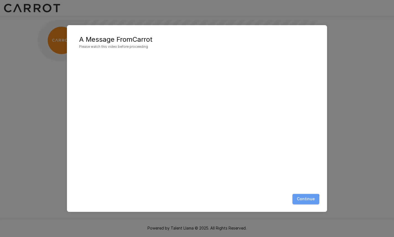
click at [303, 200] on button "Continue" at bounding box center [305, 199] width 27 height 10
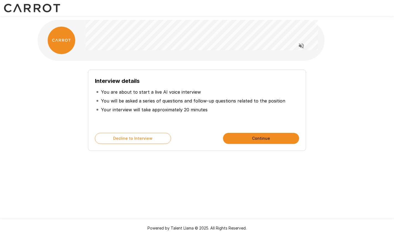
click at [335, 57] on div "Interview details You are about to start a live AI voice interview You will be …" at bounding box center [197, 98] width 332 height 197
click at [259, 141] on button "Continue" at bounding box center [261, 138] width 76 height 11
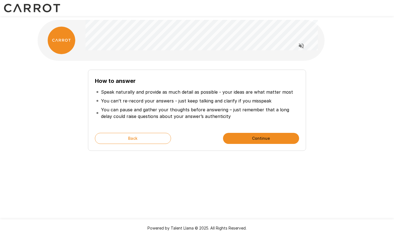
click at [249, 137] on button "Continue" at bounding box center [261, 138] width 76 height 11
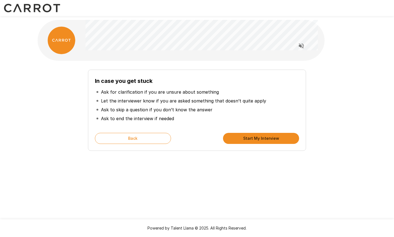
click at [248, 140] on button "Start My Interview" at bounding box center [261, 138] width 76 height 11
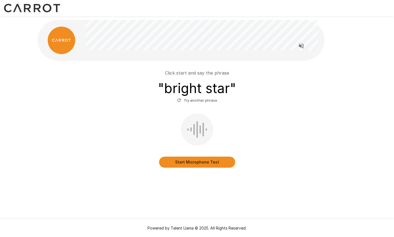
click at [196, 165] on button "Start Microphone Test" at bounding box center [197, 162] width 76 height 11
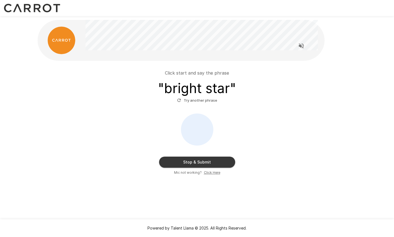
click at [196, 165] on button "Stop & Submit" at bounding box center [197, 162] width 76 height 11
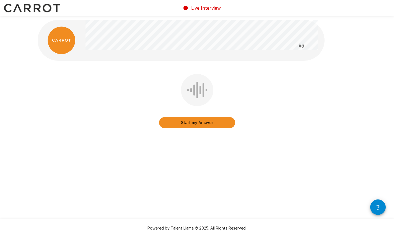
click at [202, 124] on button "Start my Answer" at bounding box center [197, 122] width 76 height 11
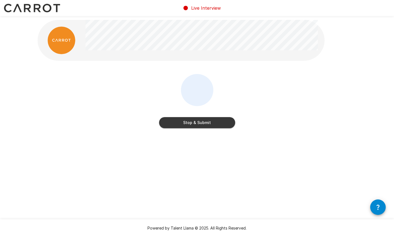
click at [202, 124] on button "Stop & Submit" at bounding box center [197, 122] width 76 height 11
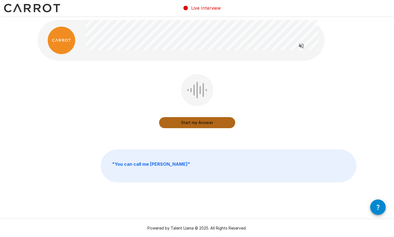
click at [191, 122] on button "Start my Answer" at bounding box center [197, 122] width 76 height 11
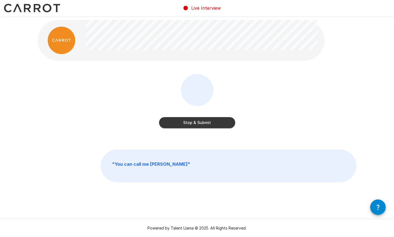
click at [199, 122] on button "Stop & Submit" at bounding box center [197, 122] width 76 height 11
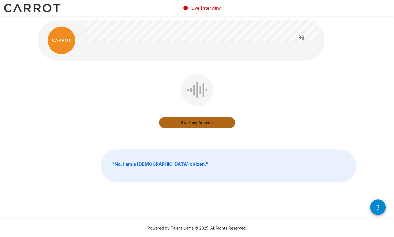
click at [202, 125] on button "Start my Answer" at bounding box center [197, 122] width 76 height 11
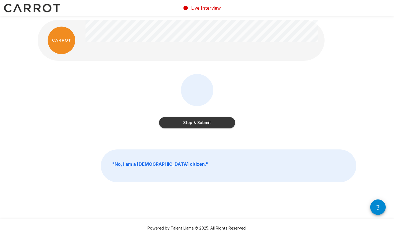
click at [207, 125] on button "Stop & Submit" at bounding box center [197, 122] width 76 height 11
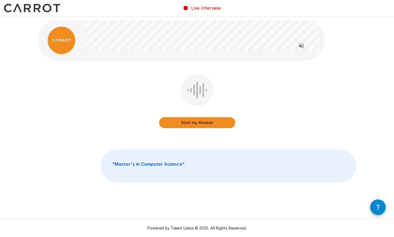
click at [212, 124] on button "Start my Answer" at bounding box center [197, 122] width 76 height 11
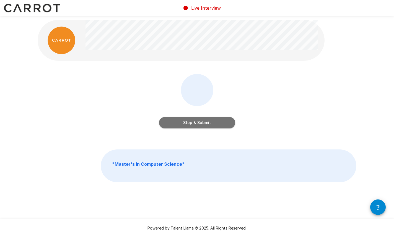
click at [212, 124] on button "Stop & Submit" at bounding box center [197, 122] width 76 height 11
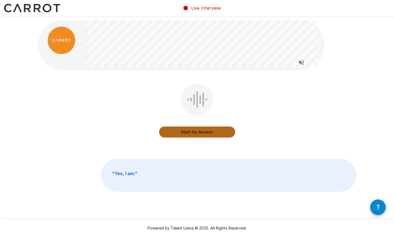
click at [201, 132] on button "Start my Answer" at bounding box center [197, 132] width 76 height 11
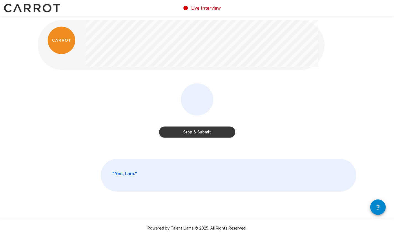
click at [207, 135] on button "Stop & Submit" at bounding box center [197, 132] width 76 height 11
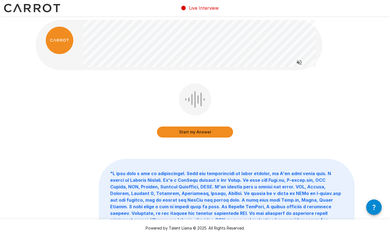
click at [202, 133] on button "Start my Answer" at bounding box center [195, 132] width 76 height 11
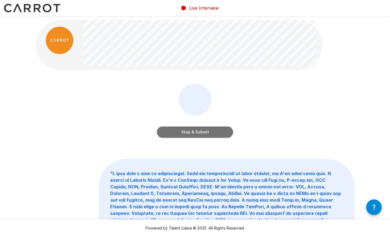
click at [216, 133] on button "Stop & Submit" at bounding box center [195, 132] width 76 height 11
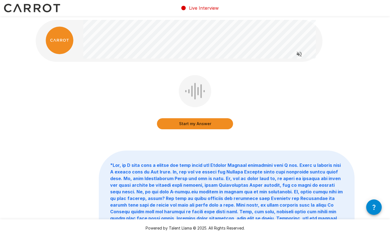
click at [214, 125] on button "Start my Answer" at bounding box center [195, 123] width 76 height 11
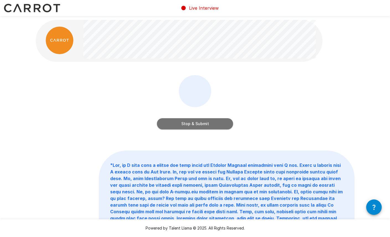
click at [218, 127] on button "Stop & Submit" at bounding box center [195, 123] width 76 height 11
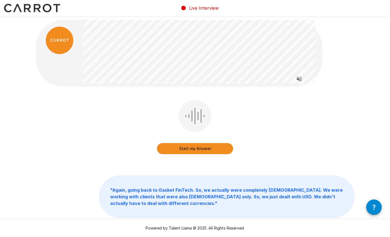
click at [208, 151] on button "Start my Answer" at bounding box center [195, 148] width 76 height 11
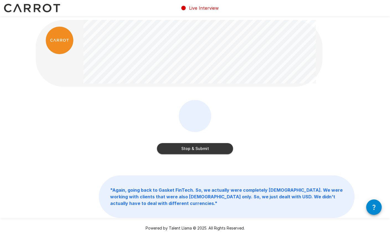
click at [202, 152] on button "Stop & Submit" at bounding box center [195, 148] width 76 height 11
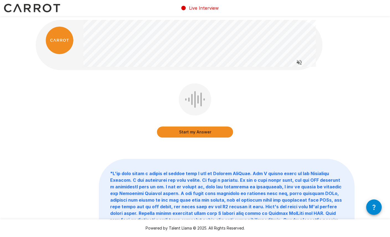
click at [196, 135] on button "Start my Answer" at bounding box center [195, 132] width 76 height 11
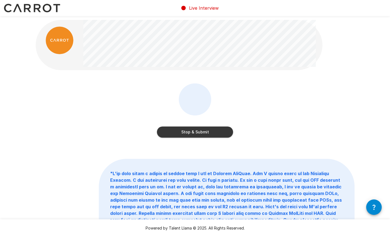
click at [328, 78] on div "Stop & Submit " "" at bounding box center [195, 202] width 332 height 405
click at [214, 131] on button "Stop & Submit" at bounding box center [195, 132] width 76 height 11
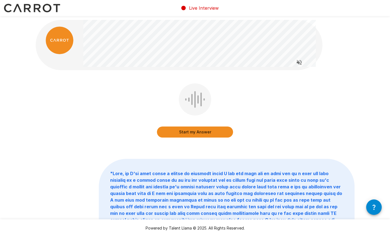
click at [213, 134] on button "Start my Answer" at bounding box center [195, 132] width 76 height 11
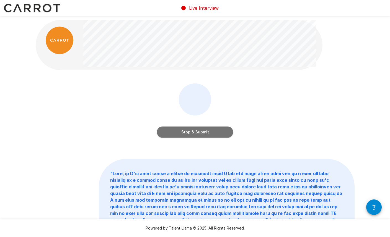
click at [215, 136] on button "Stop & Submit" at bounding box center [195, 132] width 76 height 11
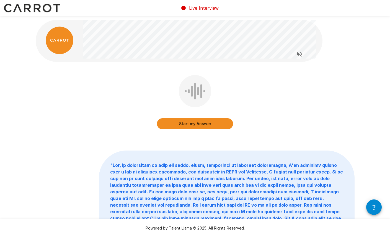
click at [206, 126] on button "Start my Answer" at bounding box center [195, 123] width 76 height 11
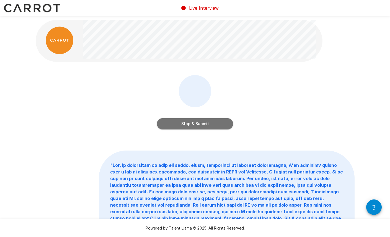
click at [209, 119] on button "Stop & Submit" at bounding box center [195, 123] width 76 height 11
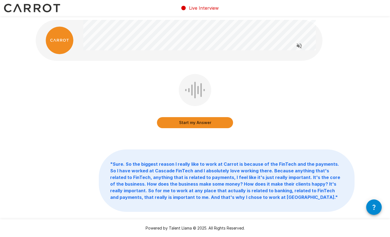
click at [205, 125] on button "Start my Answer" at bounding box center [195, 122] width 76 height 11
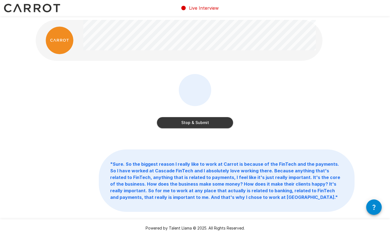
click at [210, 121] on button "Stop & Submit" at bounding box center [195, 122] width 76 height 11
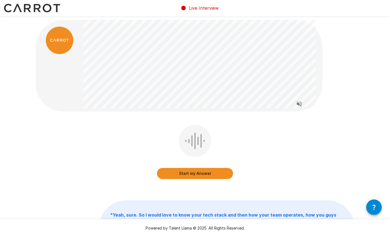
click at [213, 173] on button "Start my Answer" at bounding box center [195, 173] width 76 height 11
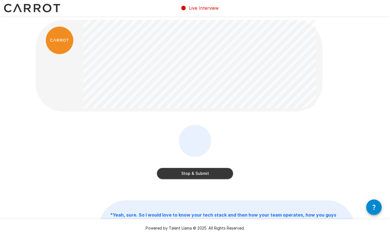
click at [203, 176] on button "Stop & Submit" at bounding box center [195, 173] width 76 height 11
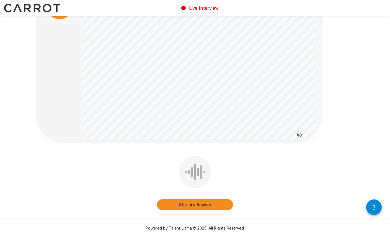
scroll to position [31, 0]
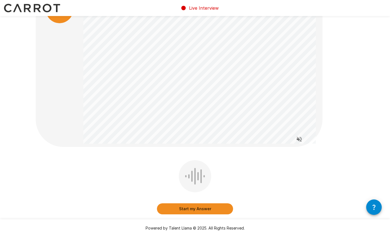
click at [189, 205] on button "Start my Answer" at bounding box center [195, 209] width 76 height 11
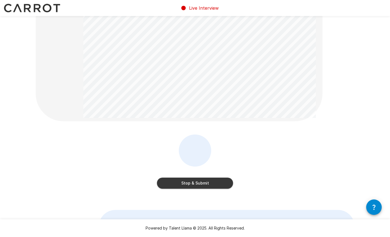
scroll to position [57, 0]
click at [196, 185] on button "Stop & Submit" at bounding box center [195, 182] width 76 height 11
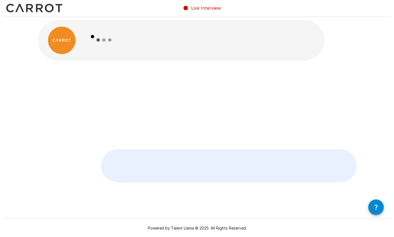
scroll to position [0, 0]
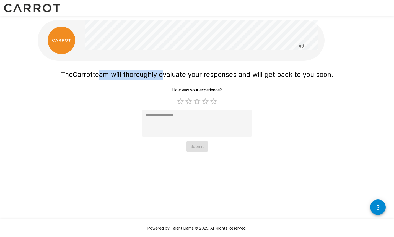
drag, startPoint x: 103, startPoint y: 73, endPoint x: 187, endPoint y: 75, distance: 83.8
click at [183, 74] on span "team will thoroughly evaluate your responses and will get back to you soon." at bounding box center [213, 75] width 240 height 8
click at [263, 76] on span "team will thoroughly evaluate your responses and will get back to you soon." at bounding box center [213, 75] width 240 height 8
click at [211, 101] on label "5 Stars" at bounding box center [213, 101] width 8 height 8
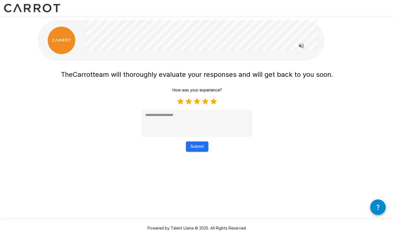
type textarea "*"
click at [198, 150] on button "Submit" at bounding box center [197, 147] width 22 height 10
